Goal: Task Accomplishment & Management: Manage account settings

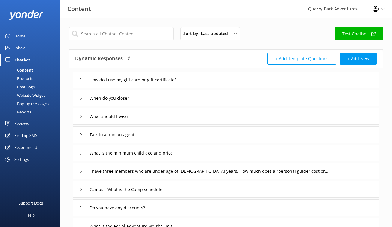
click at [27, 101] on div "Pop-up messages" at bounding box center [26, 104] width 45 height 8
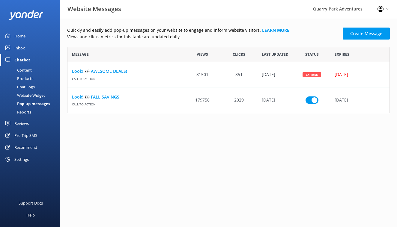
scroll to position [5, 5]
click at [27, 136] on div "Pre-Trip SMS" at bounding box center [25, 135] width 23 height 12
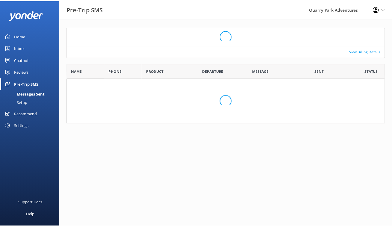
scroll to position [48, 318]
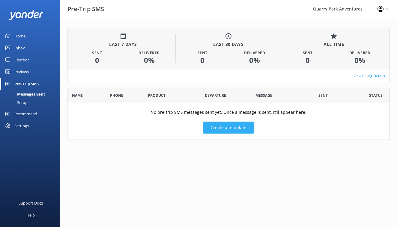
click at [220, 126] on button "Create a template" at bounding box center [228, 128] width 51 height 12
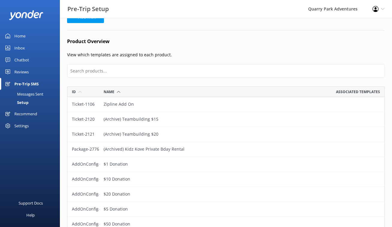
scroll to position [57, 0]
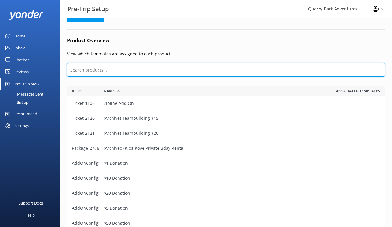
click at [147, 70] on input "text" at bounding box center [226, 69] width 318 height 13
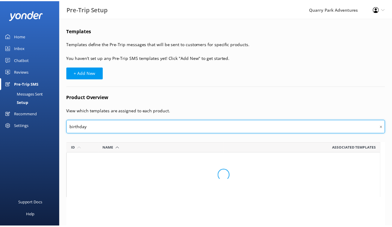
scroll to position [5, 5]
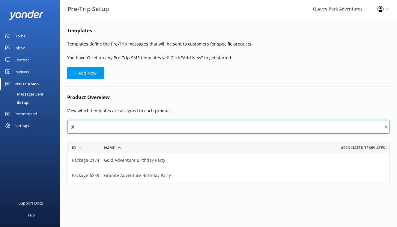
type input "b"
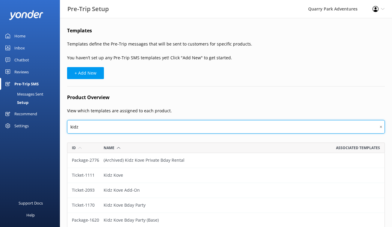
scroll to position [126, 314]
type input "k"
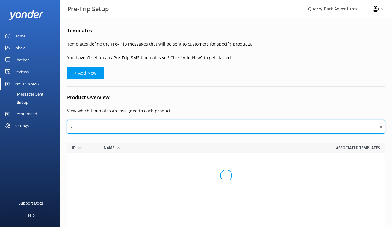
scroll to position [0, 0]
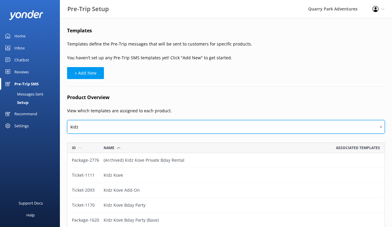
click at [140, 128] on input "kidz" at bounding box center [226, 126] width 318 height 13
type input "kidz"
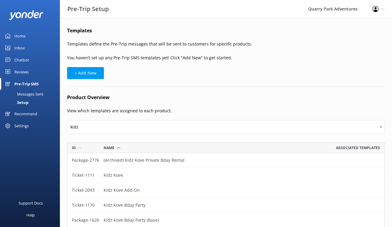
click at [89, 66] on div "Templates Templates define the Pre-Trip messages that will be sent to customers…" at bounding box center [226, 151] width 332 height 267
click at [89, 69] on button "+ Add New" at bounding box center [85, 73] width 37 height 12
select select "17:00"
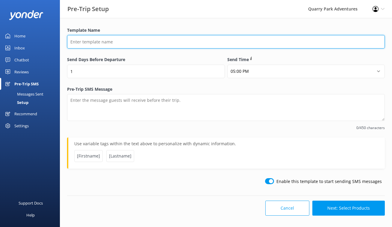
click at [102, 40] on input "Template Name" at bounding box center [226, 41] width 318 height 13
type input "Birthday Pre-Trip"
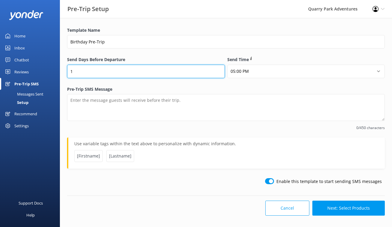
click at [97, 69] on input "1" at bounding box center [146, 71] width 158 height 13
type input "2"
type input "5"
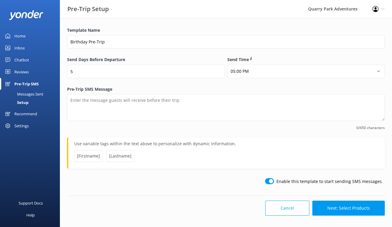
click at [219, 87] on label "Pre-Trip SMS Message" at bounding box center [226, 89] width 318 height 7
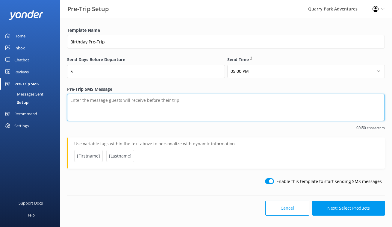
click at [219, 94] on textarea "Pre-Trip SMS Message" at bounding box center [226, 107] width 318 height 27
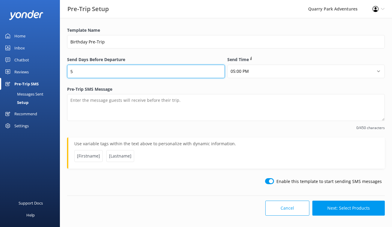
click at [124, 71] on input "5" at bounding box center [146, 71] width 158 height 13
type input "4"
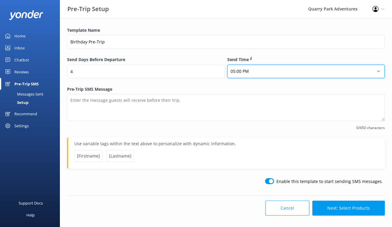
click at [249, 77] on select "12:00 AM 01:00 AM 02:00 AM 03:00 AM 04:00 AM 05:00 AM 06:00 AM 07:00 AM 08:00 A…" at bounding box center [307, 71] width 158 height 13
click at [245, 69] on select "12:00 AM 01:00 AM 02:00 AM 03:00 AM 04:00 AM 05:00 AM 06:00 AM 07:00 AM 08:00 A…" at bounding box center [307, 71] width 158 height 13
click at [244, 70] on select "12:00 AM 01:00 AM 02:00 AM 03:00 AM 04:00 AM 05:00 AM 06:00 AM 07:00 AM 08:00 A…" at bounding box center [307, 71] width 158 height 13
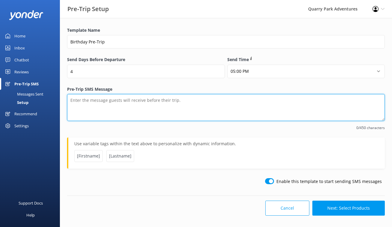
click at [152, 108] on textarea "Pre-Trip SMS Message" at bounding box center [226, 107] width 318 height 27
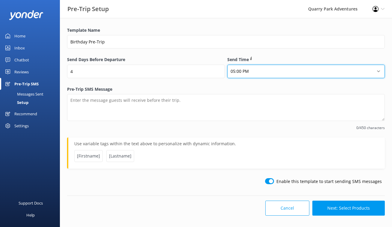
click at [257, 69] on select "12:00 AM 01:00 AM 02:00 AM 03:00 AM 04:00 AM 05:00 AM 06:00 AM 07:00 AM 08:00 A…" at bounding box center [307, 71] width 158 height 13
click at [228, 65] on select "12:00 AM 01:00 AM 02:00 AM 03:00 AM 04:00 AM 05:00 AM 06:00 AM 07:00 AM 08:00 A…" at bounding box center [307, 71] width 158 height 13
click at [230, 72] on select "12:00 AM 01:00 AM 02:00 AM 03:00 AM 04:00 AM 05:00 AM 06:00 AM 07:00 AM 08:00 A…" at bounding box center [307, 71] width 158 height 13
select select "14:00"
click at [228, 65] on select "12:00 AM 01:00 AM 02:00 AM 03:00 AM 04:00 AM 05:00 AM 06:00 AM 07:00 AM 08:00 A…" at bounding box center [307, 71] width 158 height 13
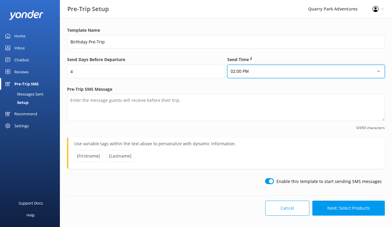
click at [266, 71] on select "12:00 AM 01:00 AM 02:00 AM 03:00 AM 04:00 AM 05:00 AM 06:00 AM 07:00 AM 08:00 A…" at bounding box center [307, 71] width 158 height 13
click at [228, 65] on select "12:00 AM 01:00 AM 02:00 AM 03:00 AM 04:00 AM 05:00 AM 06:00 AM 07:00 AM 08:00 A…" at bounding box center [307, 71] width 158 height 13
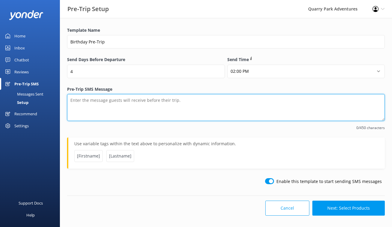
click at [159, 100] on textarea "Pre-Trip SMS Message" at bounding box center [226, 107] width 318 height 27
click at [278, 102] on textarea "Ready to climb, soar, and celebrate? Before the big adventure, please check out…" at bounding box center [226, 107] width 318 height 27
paste textarea "[URL][DOMAIN_NAME]"
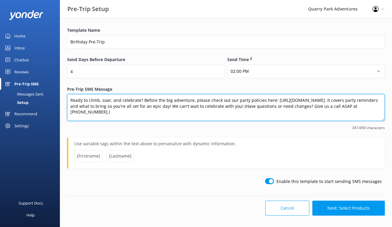
drag, startPoint x: 116, startPoint y: 108, endPoint x: 85, endPoint y: 105, distance: 31.3
click at [85, 105] on textarea "Ready to climb, soar, and celebrate? Before the big adventure, please check out…" at bounding box center [226, 107] width 318 height 27
click at [71, 99] on textarea "Ready to climb, soar, and celebrate? Before the big adventure, please check out…" at bounding box center [226, 107] width 318 height 27
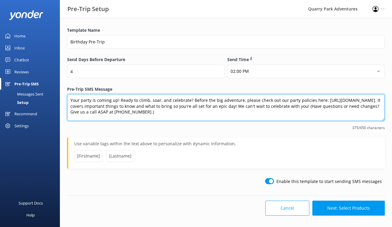
drag, startPoint x: 81, startPoint y: 100, endPoint x: 97, endPoint y: 111, distance: 19.3
click at [81, 100] on textarea "Your party is coming up! Ready to climb, soar, and celebrate? Before the big ad…" at bounding box center [226, 107] width 318 height 27
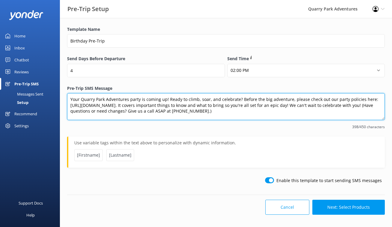
click at [337, 105] on textarea "Your Quarry Park Adventures party is coming up! Ready to climb, soar, and celeb…" at bounding box center [226, 106] width 318 height 27
click at [272, 115] on textarea "Your Quarry Park Adventures party is coming up! Ready to climb, soar, and celeb…" at bounding box center [226, 106] width 318 height 27
drag, startPoint x: 258, startPoint y: 113, endPoint x: -8, endPoint y: 88, distance: 267.4
click at [0, 88] on html "Pre-Trip Setup Quarry Park Adventures Profile Settings Logout Home Inbox Chatbo…" at bounding box center [196, 113] width 392 height 228
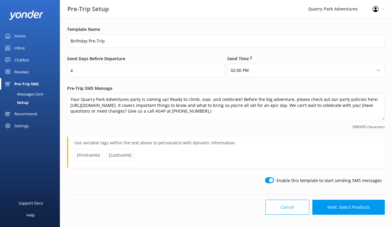
click at [289, 128] on span "398/450 characters" at bounding box center [226, 127] width 318 height 6
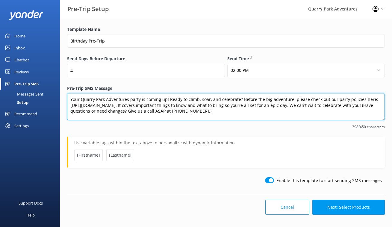
drag, startPoint x: 269, startPoint y: 114, endPoint x: 47, endPoint y: 95, distance: 222.6
click at [47, 95] on div "Pre-Trip Setup Quarry Park Adventures Profile Settings Logout Home Inbox Chatbo…" at bounding box center [196, 122] width 392 height 210
paste textarea "almost here! Get ready to climb, soar & celebrate! Please review our party info…"
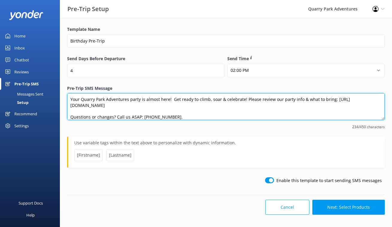
click at [172, 99] on textarea "Your Quarry Park Adventures party is almost here! Get ready to climb, soar & ce…" at bounding box center [226, 106] width 318 height 27
click at [222, 101] on textarea "Your Quarry Park Adventures party is almost here! Get ready to climb, soar & ce…" at bounding box center [226, 106] width 318 height 27
click at [248, 99] on textarea "Your Quarry Park Adventures party is almost here! Get ready to climb, soar, and…" at bounding box center [226, 106] width 318 height 27
click at [307, 97] on textarea "Your Quarry Park Adventures party is almost here! Get ready to climb, soar, and…" at bounding box center [226, 106] width 318 height 27
click at [71, 116] on textarea "Your Quarry Park Adventures party is almost here! Get ready to climb, soar, and…" at bounding box center [226, 106] width 318 height 27
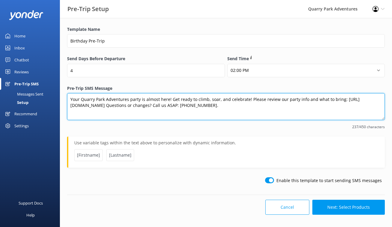
click at [338, 101] on textarea "Your Quarry Park Adventures party is almost here! Get ready to climb, soar, and…" at bounding box center [226, 106] width 318 height 27
click at [250, 98] on textarea "Your Quarry Park Adventures party is almost here! Get ready to climb, soar, and…" at bounding box center [226, 106] width 318 height 27
drag, startPoint x: 104, startPoint y: 107, endPoint x: 70, endPoint y: 106, distance: 34.2
click at [70, 106] on textarea "Your Quarry Park Adventures party is almost here! Get ready to climb, soar, and…" at bounding box center [226, 106] width 318 height 27
click at [171, 105] on textarea "Your Quarry Park Adventures party is almost here! Get ready to climb, soar, and…" at bounding box center [226, 106] width 318 height 27
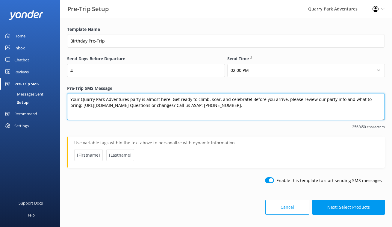
click at [241, 106] on textarea "Your Quarry Park Adventures party is almost here! Get ready to climb, soar, and…" at bounding box center [226, 106] width 318 height 27
drag, startPoint x: 169, startPoint y: 107, endPoint x: 67, endPoint y: 106, distance: 101.9
click at [67, 106] on textarea "Your Quarry Park Adventures party is almost here! Get ready to climb, soar, and…" at bounding box center [226, 106] width 318 height 27
type textarea "Your Quarry Park Adventures party is almost here! Get ready to climb, soar, and…"
click at [217, 116] on textarea "Your Quarry Park Adventures party is almost here! Get ready to climb, soar, and…" at bounding box center [226, 106] width 318 height 27
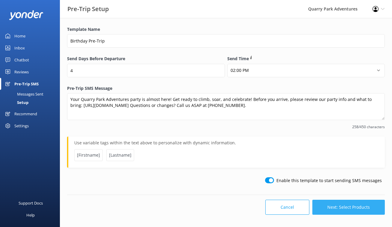
click at [354, 205] on button "Next: Select Products" at bounding box center [349, 207] width 73 height 15
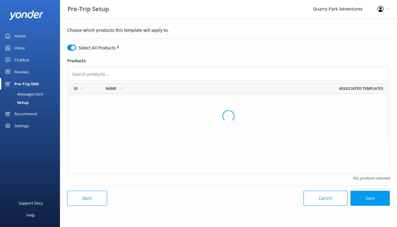
scroll to position [85, 314]
checkbox input "false"
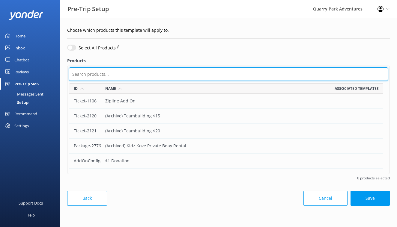
click at [130, 75] on input "text" at bounding box center [228, 73] width 319 height 13
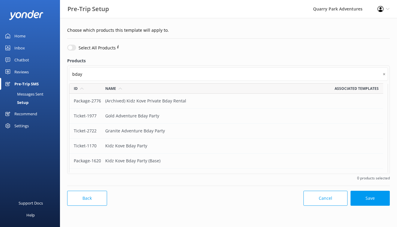
click at [127, 116] on div "Gold Adventure Bday Party" at bounding box center [164, 116] width 126 height 15
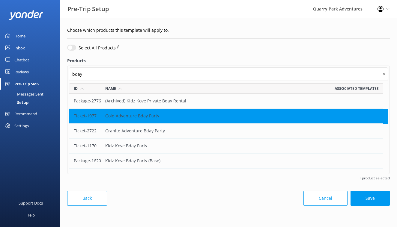
click at [129, 128] on div "Granite Adventure Bday Party" at bounding box center [164, 131] width 126 height 15
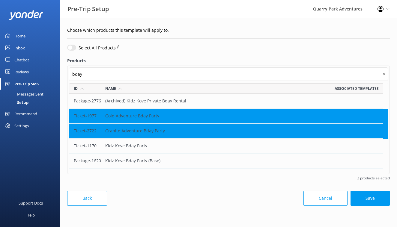
click at [131, 147] on div "Kidz Kove Bday Party" at bounding box center [164, 146] width 126 height 15
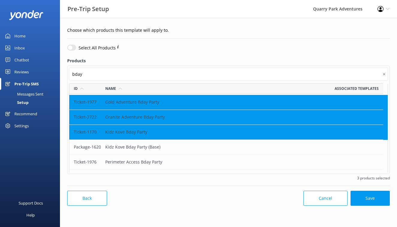
scroll to position [25, 0]
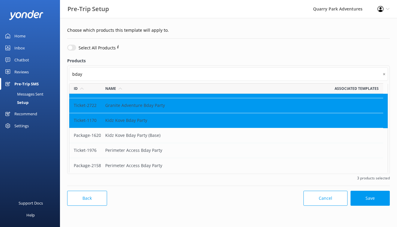
click at [129, 153] on div "Perimeter Access Bday Party" at bounding box center [164, 150] width 126 height 15
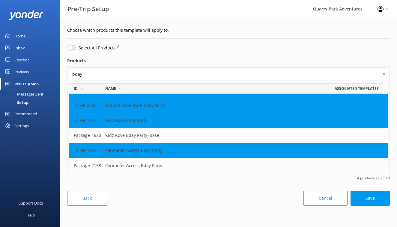
click at [129, 149] on div "Perimeter Access Bday Party" at bounding box center [164, 150] width 126 height 15
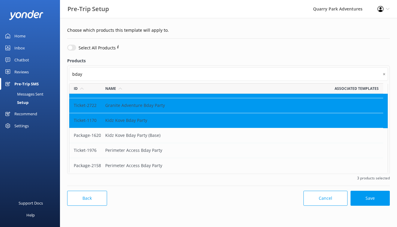
click at [125, 163] on div "Perimeter Access Bday Party" at bounding box center [164, 165] width 126 height 15
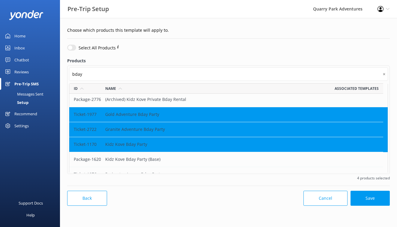
scroll to position [0, 0]
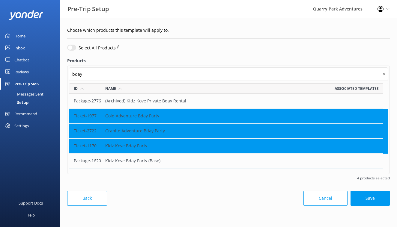
click at [128, 143] on div "Kidz Kove Bday Party" at bounding box center [164, 146] width 126 height 15
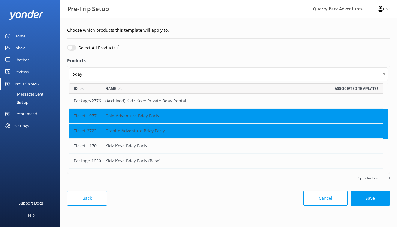
click at [128, 131] on div "Granite Adventure Bday Party" at bounding box center [164, 131] width 126 height 15
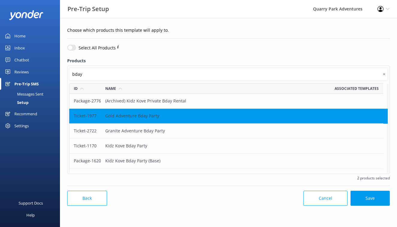
click at [129, 121] on div "Gold Adventure Bday Party" at bounding box center [164, 116] width 126 height 15
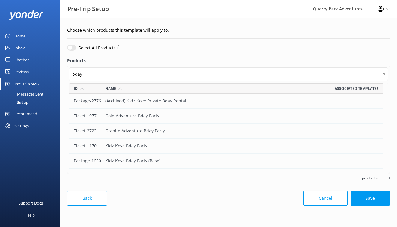
scroll to position [11, 0]
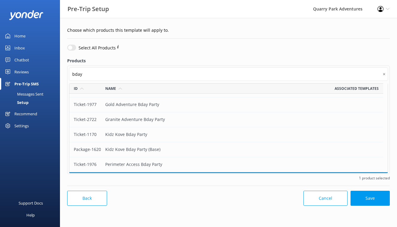
click at [129, 147] on div "Kidz Kove Bday Party (Base)" at bounding box center [164, 149] width 126 height 15
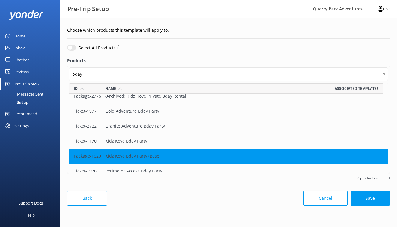
scroll to position [0, 0]
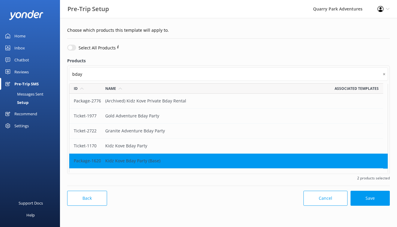
click at [137, 131] on div "Granite Adventure Bday Party" at bounding box center [164, 131] width 126 height 15
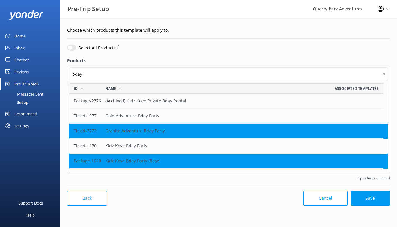
click at [137, 131] on div "Granite Adventure Bday Party" at bounding box center [164, 131] width 126 height 15
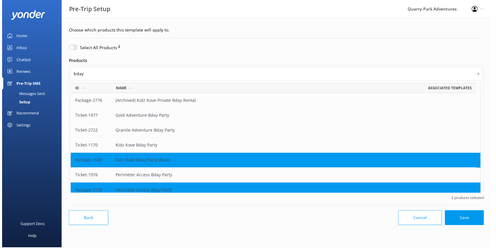
scroll to position [106, 413]
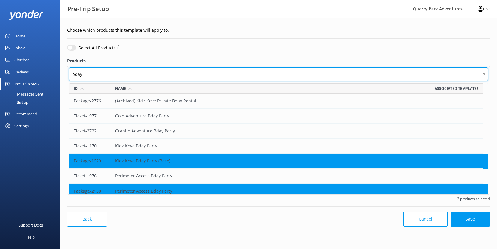
click at [84, 73] on input "bday" at bounding box center [278, 73] width 419 height 13
type input "b"
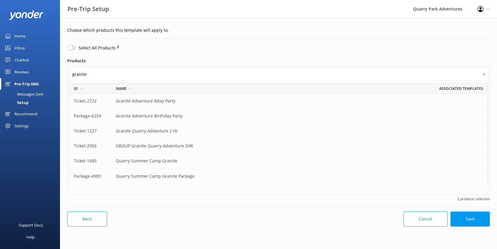
click at [130, 117] on div "Granite Adventure Birthday Party" at bounding box center [194, 116] width 167 height 15
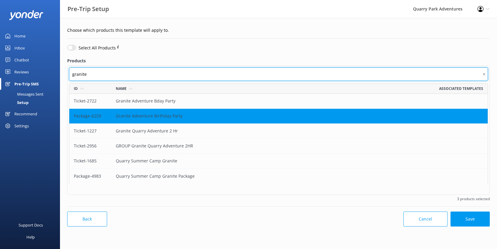
drag, startPoint x: 96, startPoint y: 75, endPoint x: 66, endPoint y: 73, distance: 30.0
click at [66, 73] on div "Select All Products Products granite ✕ Id Name Associated templates Ticket-2722…" at bounding box center [278, 122] width 425 height 159
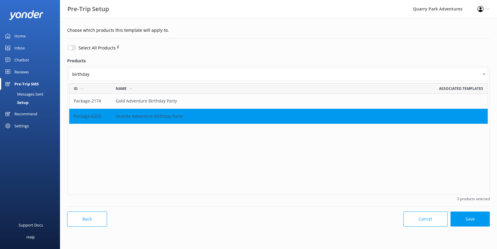
click at [146, 100] on div "Gold Adventure Birthday Party" at bounding box center [194, 101] width 167 height 15
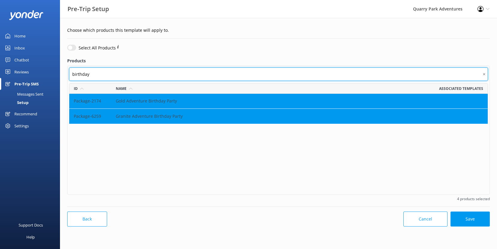
drag, startPoint x: 106, startPoint y: 74, endPoint x: 66, endPoint y: 75, distance: 40.5
click at [66, 75] on div "Select All Products Products birthday ✕ Id Name Associated templates Package-21…" at bounding box center [278, 122] width 425 height 159
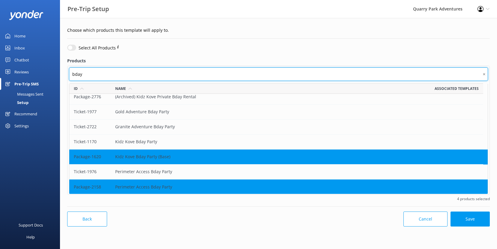
scroll to position [5, 0]
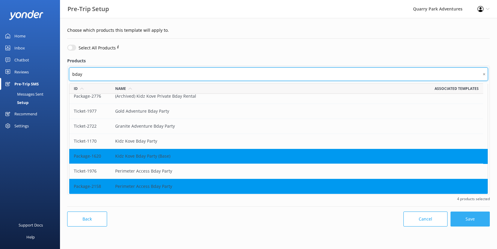
type input "bday"
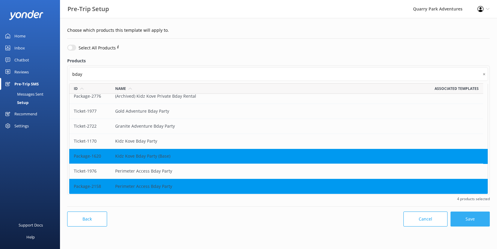
click at [397, 222] on button "Save" at bounding box center [469, 219] width 39 height 15
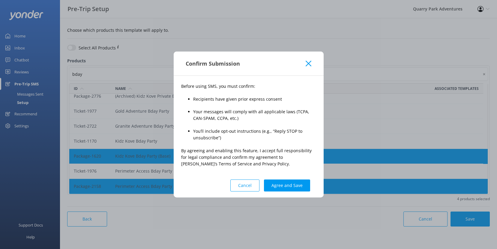
click at [242, 187] on button "Cancel" at bounding box center [244, 186] width 29 height 12
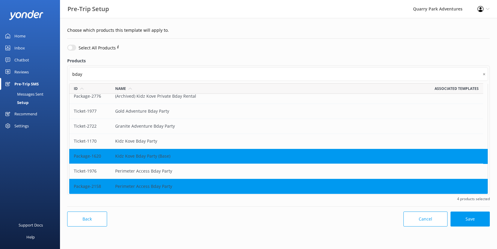
click at [93, 220] on button "Back" at bounding box center [87, 219] width 40 height 15
select select "14:00"
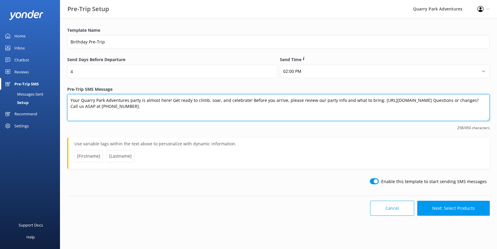
click at [174, 108] on textarea "Your Quarry Park Adventures party is almost here! Get ready to climb, soar, and…" at bounding box center [278, 107] width 422 height 27
click at [175, 107] on textarea "Your Quarry Park Adventures party is almost here! Get ready to climb, soar, and…" at bounding box center [278, 107] width 422 height 27
click at [238, 106] on textarea "Your Quarry Park Adventures party is almost here! Get ready to climb, soar, and…" at bounding box center [278, 107] width 422 height 27
drag, startPoint x: 254, startPoint y: 111, endPoint x: 37, endPoint y: 103, distance: 217.7
click at [37, 103] on div "Pre-Trip Setup Quarry Park Adventures Profile Settings Logout Home Inbox Chatbo…" at bounding box center [248, 123] width 497 height 210
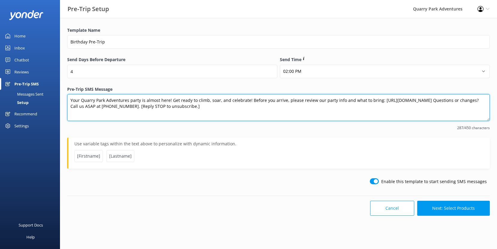
type textarea "Your Quarry Park Adventures party is almost here! Get ready to climb, soar, and…"
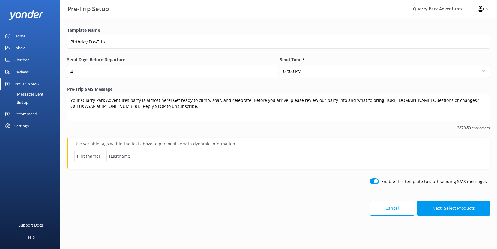
click at [142, 129] on span "287/450 characters" at bounding box center [278, 128] width 422 height 6
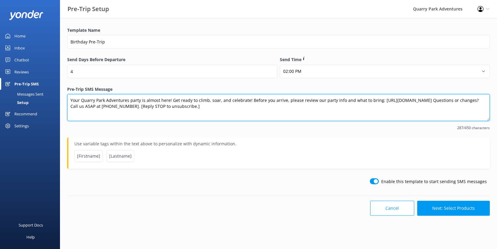
drag, startPoint x: 262, startPoint y: 107, endPoint x: 16, endPoint y: 92, distance: 246.5
click at [16, 92] on div "Pre-Trip Setup Quarry Park Adventures Profile Settings Logout Home Inbox Chatbo…" at bounding box center [248, 123] width 497 height 210
click at [199, 116] on textarea "Your Quarry Park Adventures party is almost here! Get ready to climb, soar, and…" at bounding box center [278, 107] width 422 height 27
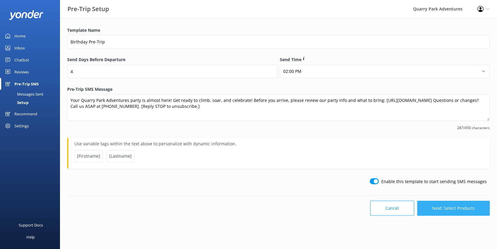
click at [397, 207] on button "Next: Select Products" at bounding box center [453, 208] width 73 height 15
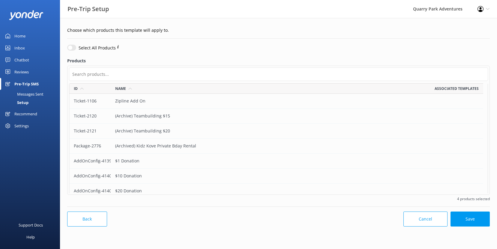
scroll to position [106, 414]
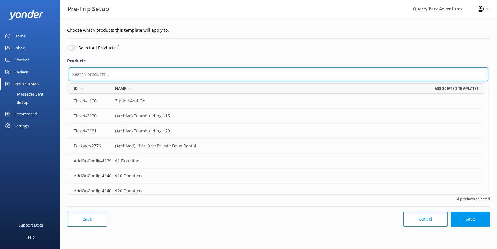
click at [122, 74] on input "text" at bounding box center [278, 73] width 419 height 13
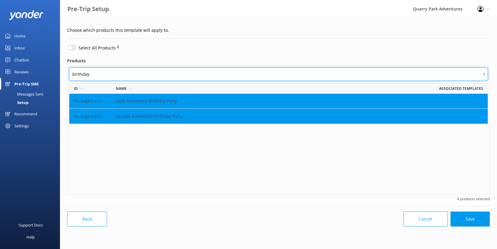
drag, startPoint x: 70, startPoint y: 72, endPoint x: 66, endPoint y: 72, distance: 4.5
click at [66, 72] on div "Select All Products Products birthday ✕ Id Name Associated templates Package-21…" at bounding box center [278, 122] width 425 height 159
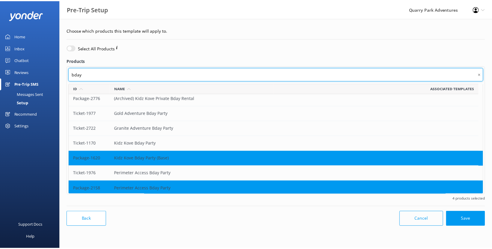
scroll to position [5, 0]
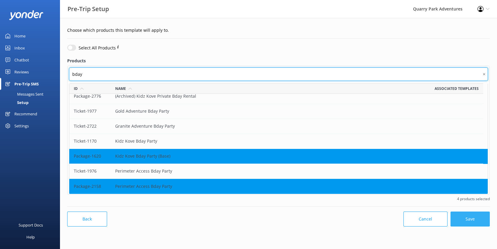
type input "bday"
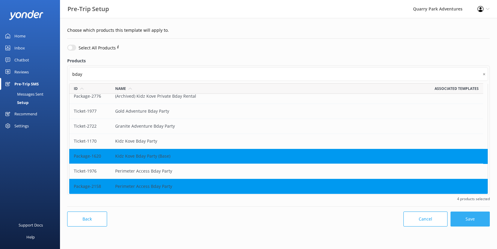
click at [397, 222] on button "Save" at bounding box center [469, 219] width 39 height 15
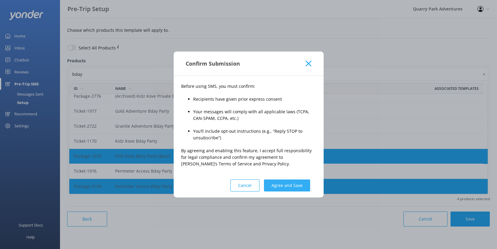
click at [286, 184] on button "Agree and Save" at bounding box center [287, 186] width 46 height 12
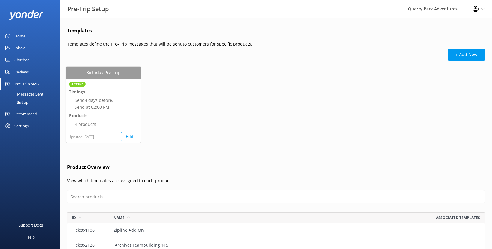
click at [21, 48] on div "Inbox" at bounding box center [19, 48] width 10 height 12
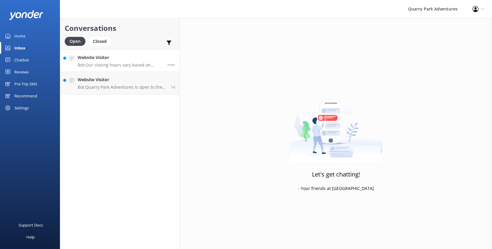
click at [116, 62] on div "Website Visitor Bot: Our closing hours vary based on reservations and the seaso…" at bounding box center [120, 60] width 85 height 13
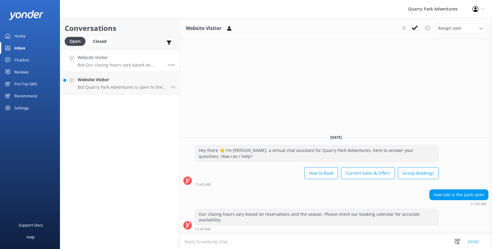
click at [243, 227] on textarea at bounding box center [336, 241] width 312 height 15
click at [397, 227] on icon at bounding box center [458, 242] width 6 height 6
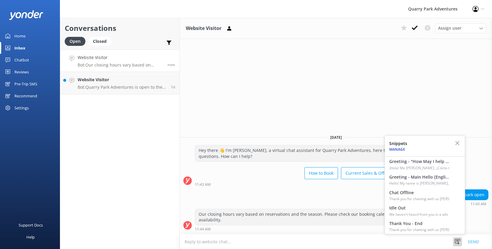
click at [327, 199] on div "How late is the park open 11:43 AM" at bounding box center [336, 197] width 312 height 16
click at [130, 85] on p "Bot: Quarry Park Adventures is open to the public Fridays, Saturdays, Sundays, …" at bounding box center [122, 87] width 89 height 5
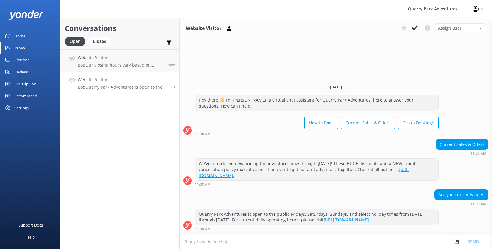
click at [370, 219] on link "[URL][DOMAIN_NAME]." at bounding box center [347, 220] width 46 height 6
click at [120, 56] on h4 "Website Visitor" at bounding box center [122, 57] width 88 height 7
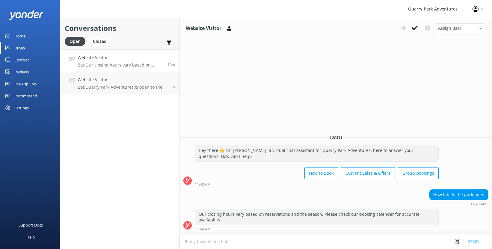
click at [25, 85] on div "Pre-Trip SMS" at bounding box center [25, 84] width 23 height 12
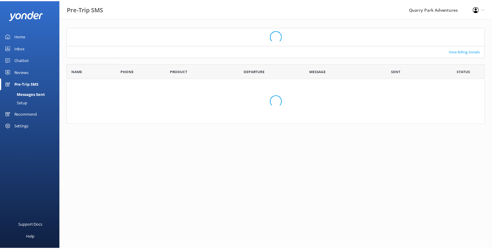
scroll to position [48, 418]
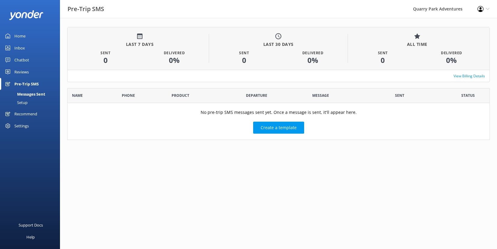
click at [299, 156] on html "Pre-Trip SMS Quarry Park Adventures Profile Settings Logout Home Inbox Chatbot …" at bounding box center [248, 124] width 497 height 249
click at [19, 102] on div "Setup" at bounding box center [16, 102] width 24 height 8
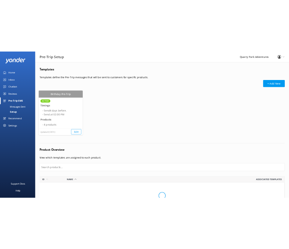
scroll to position [965, 413]
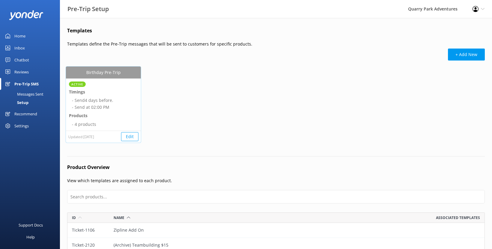
click at [125, 135] on button "Edit" at bounding box center [129, 136] width 17 height 9
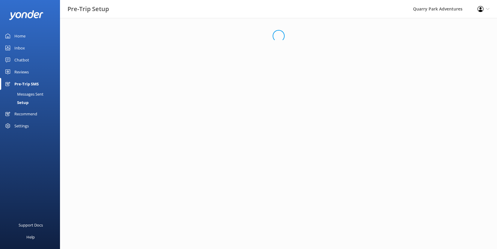
select select "14:00"
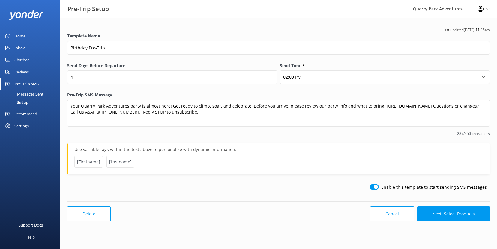
click at [397, 131] on div "Last updated [DATE] 11:38am Template Name Birthday Pre-Trip Send Days Before De…" at bounding box center [278, 126] width 437 height 216
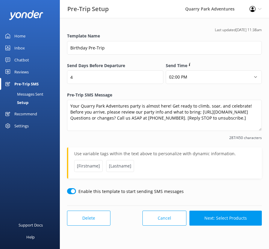
drag, startPoint x: 259, startPoint y: 124, endPoint x: 259, endPoint y: 136, distance: 11.7
click at [259, 131] on textarea "Your Quarry Park Adventures party is almost here! Get ready to climb, soar, and…" at bounding box center [164, 115] width 195 height 31
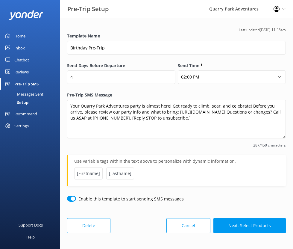
click at [31, 41] on link "Home" at bounding box center [30, 36] width 60 height 12
